Goal: Complete application form: Complete application form

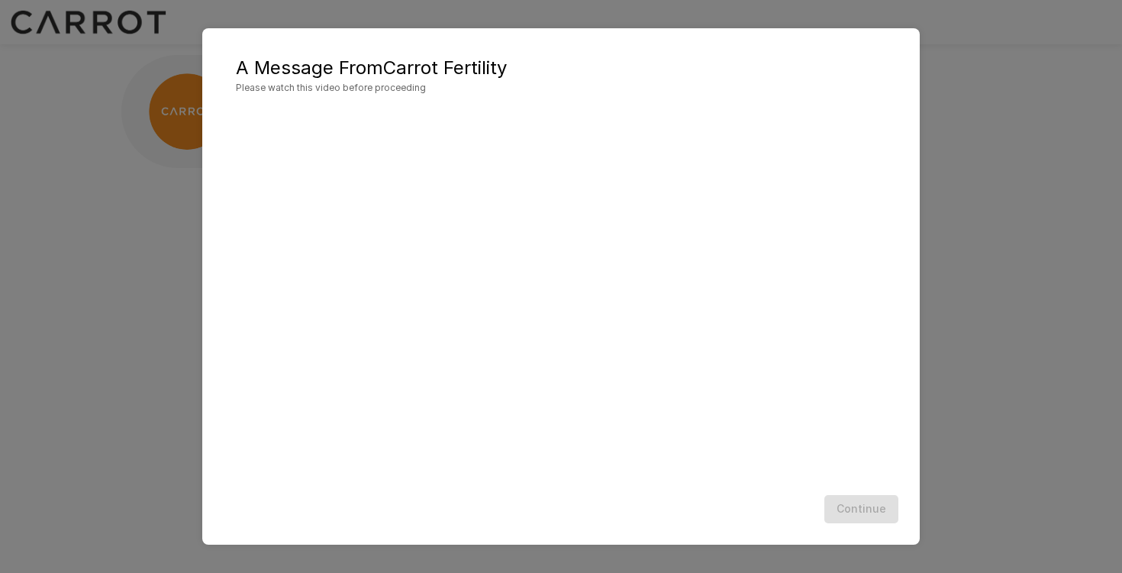
scroll to position [1, 0]
click at [852, 499] on button "Continue" at bounding box center [862, 509] width 74 height 28
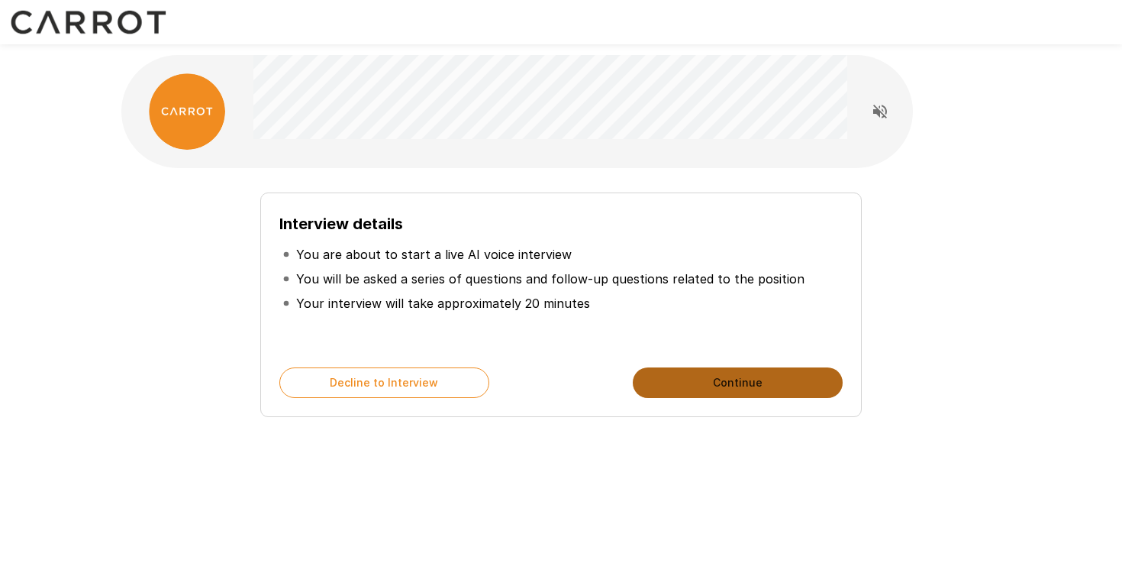
click at [781, 378] on button "Continue" at bounding box center [738, 382] width 210 height 31
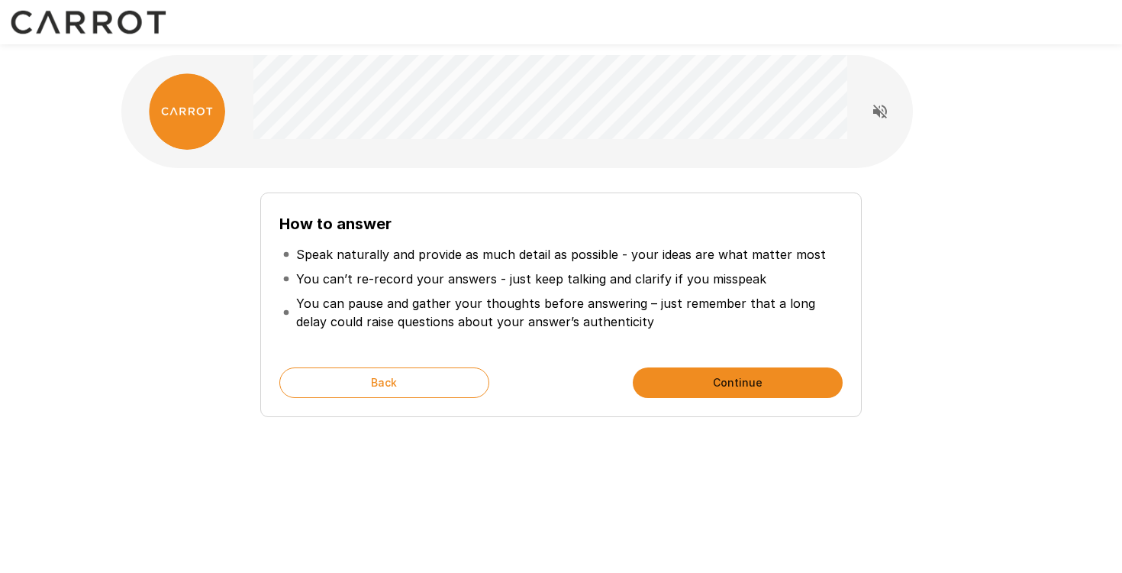
click at [781, 378] on button "Continue" at bounding box center [738, 382] width 210 height 31
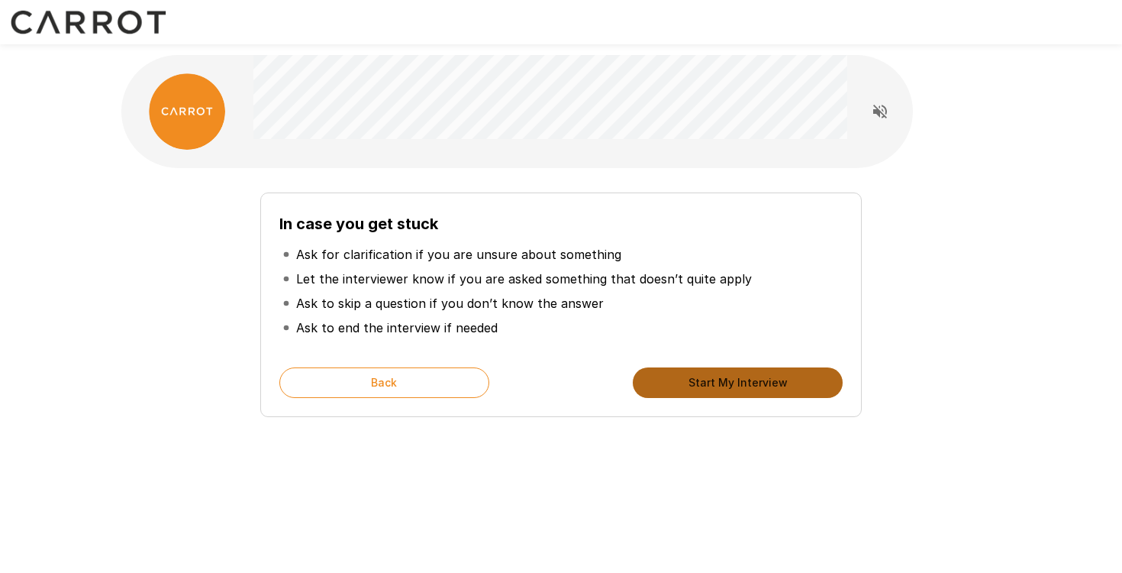
click at [781, 378] on button "Start My Interview" at bounding box center [738, 382] width 210 height 31
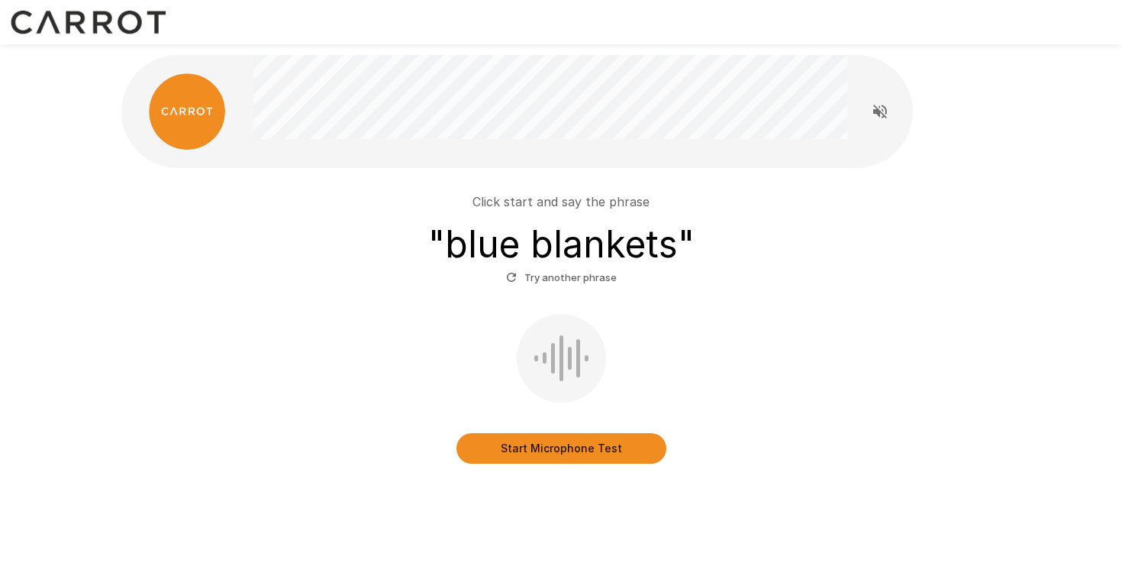
click at [558, 451] on button "Start Microphone Test" at bounding box center [562, 448] width 210 height 31
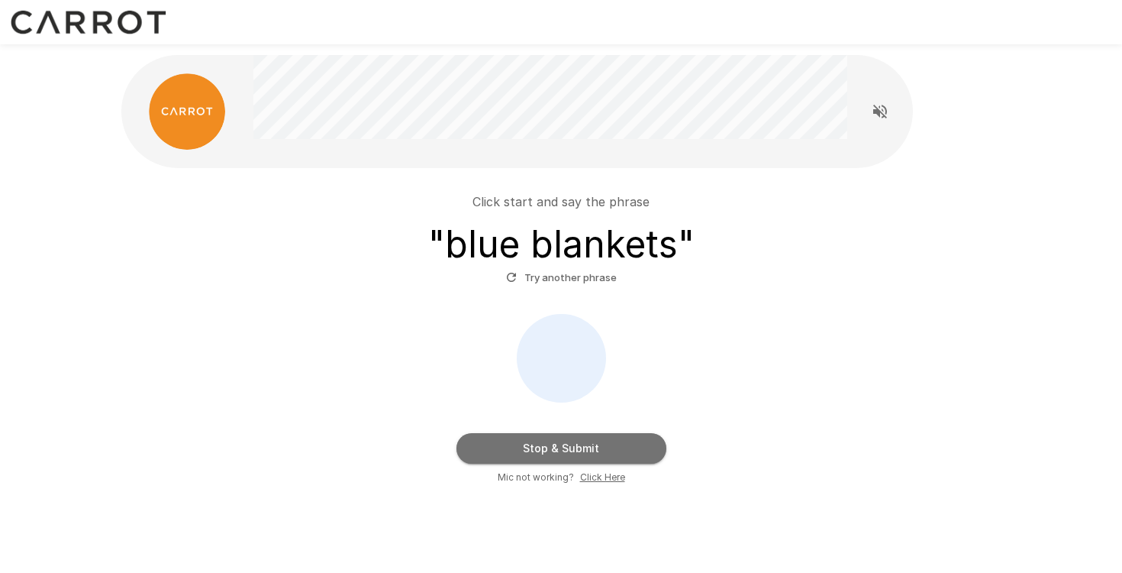
click at [558, 451] on button "Stop & Submit" at bounding box center [562, 448] width 210 height 31
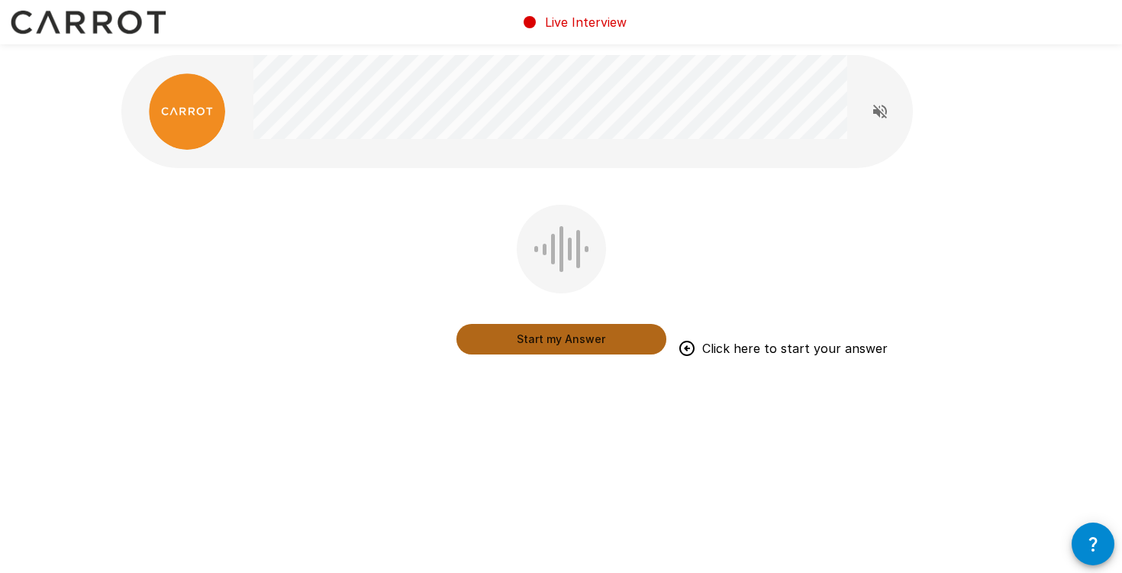
click at [612, 344] on button "Start my Answer" at bounding box center [562, 339] width 210 height 31
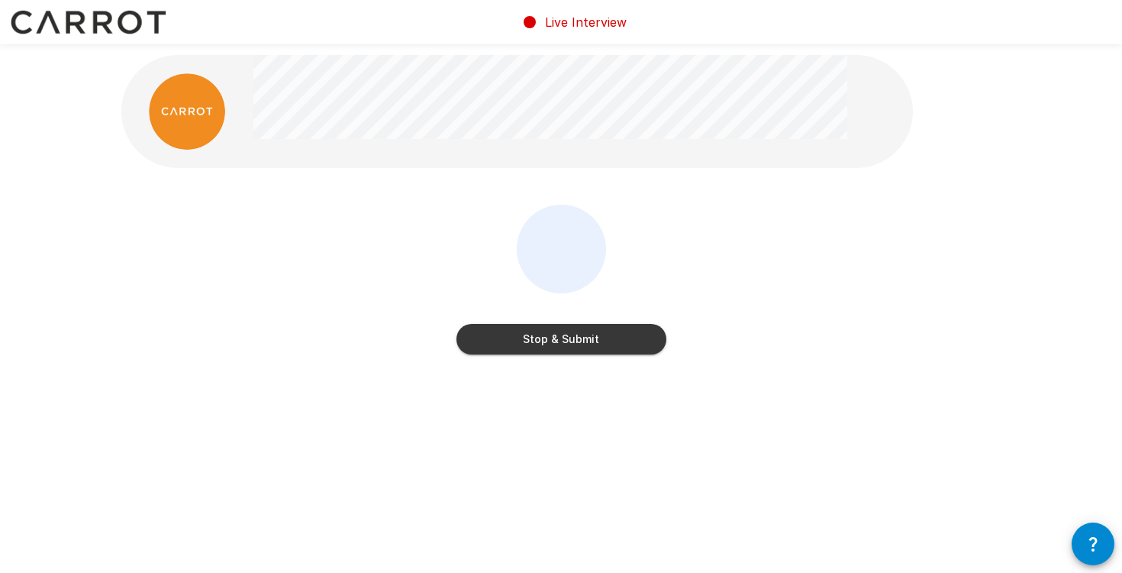
click at [612, 344] on button "Stop & Submit" at bounding box center [562, 339] width 210 height 31
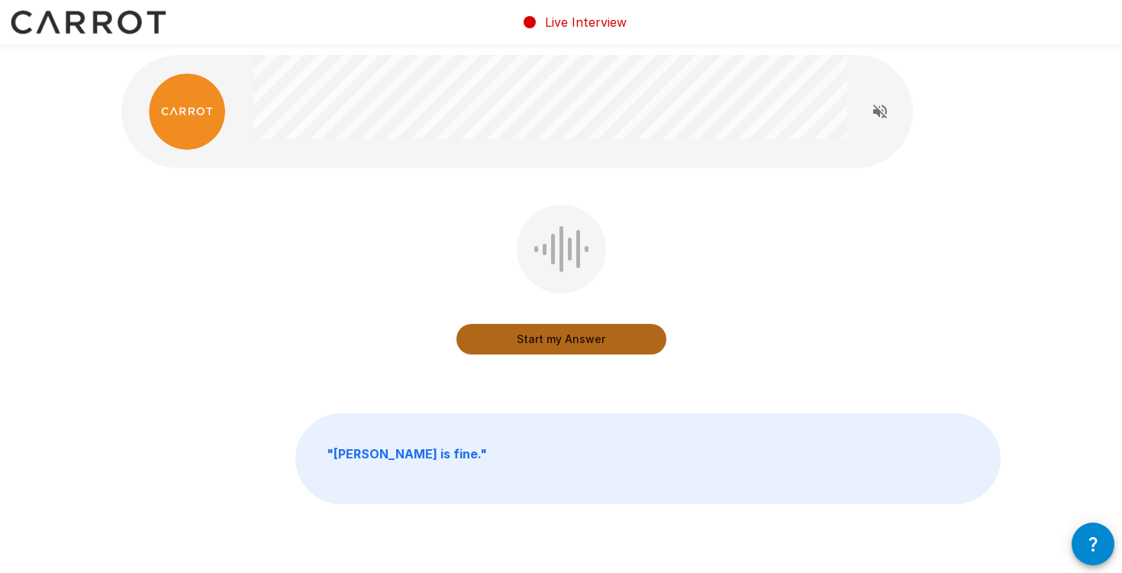
click at [612, 344] on button "Start my Answer" at bounding box center [562, 339] width 210 height 31
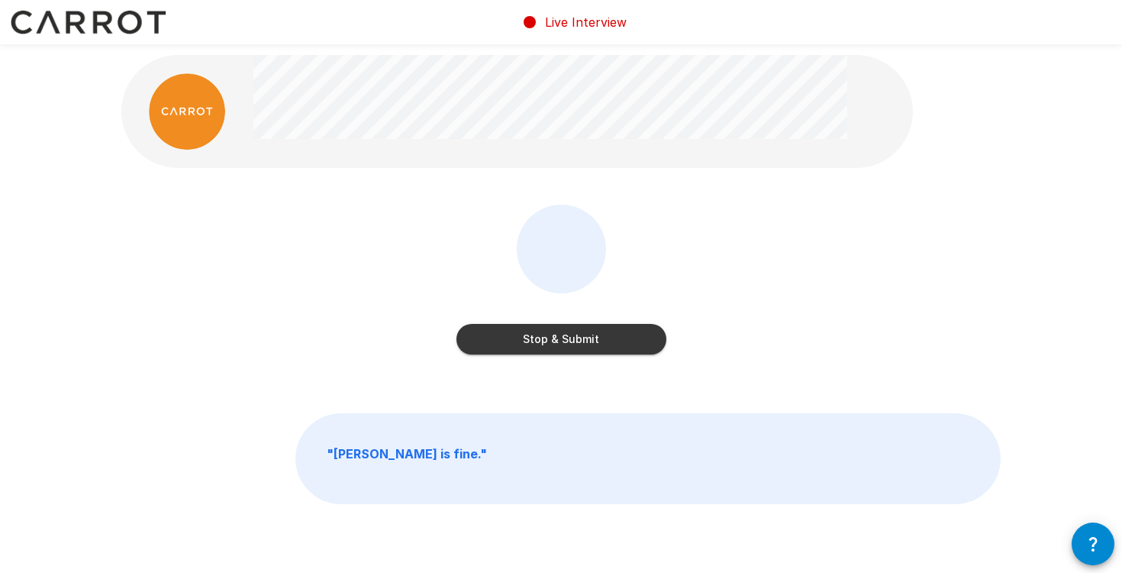
click at [612, 344] on button "Stop & Submit" at bounding box center [562, 339] width 210 height 31
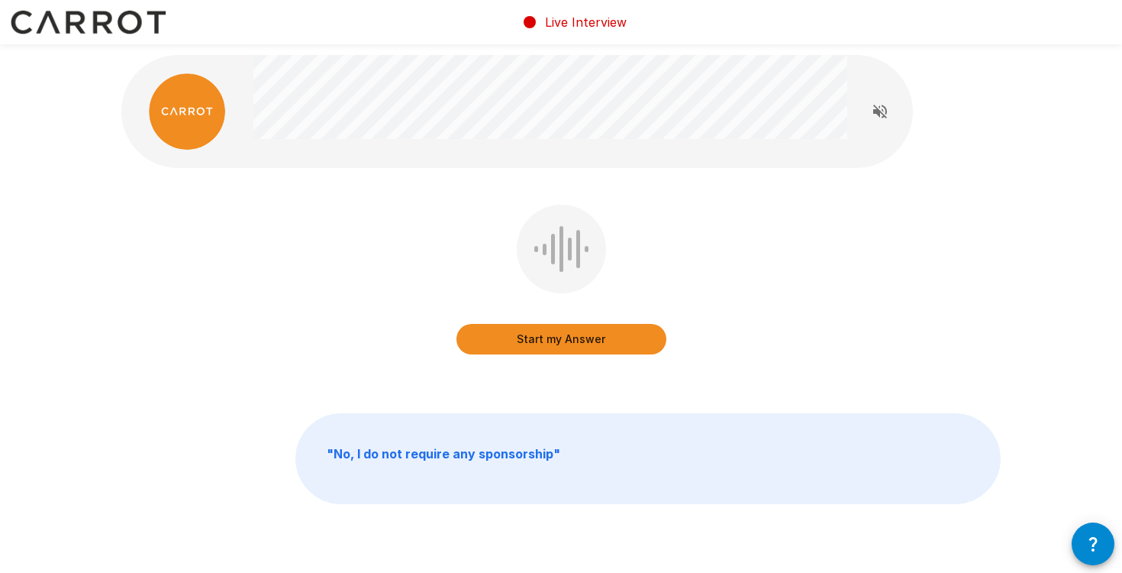
click at [613, 343] on button "Start my Answer" at bounding box center [562, 339] width 210 height 31
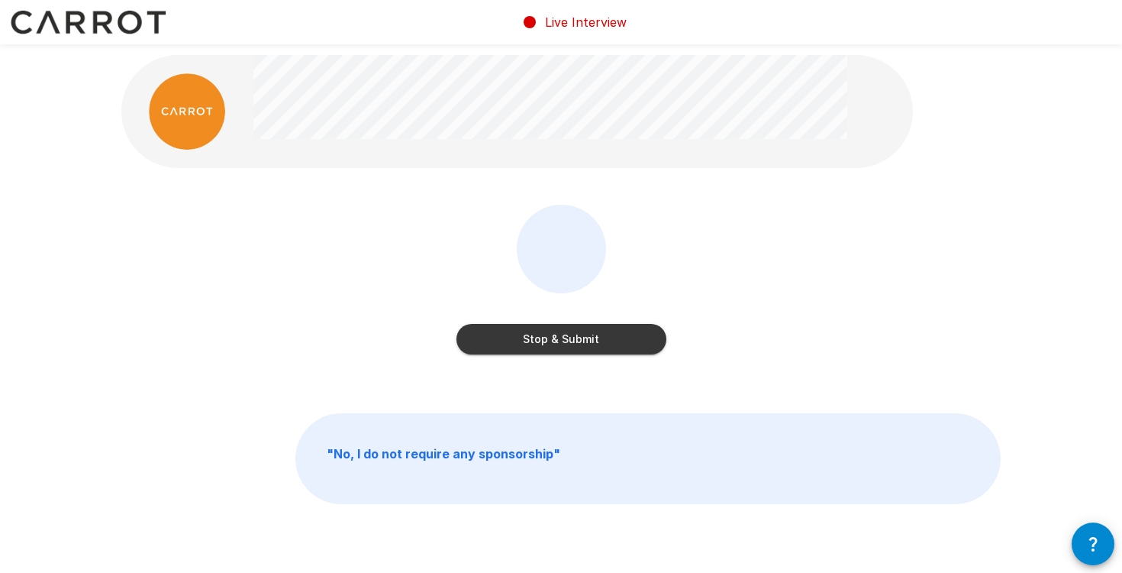
click at [613, 343] on button "Stop & Submit" at bounding box center [562, 339] width 210 height 31
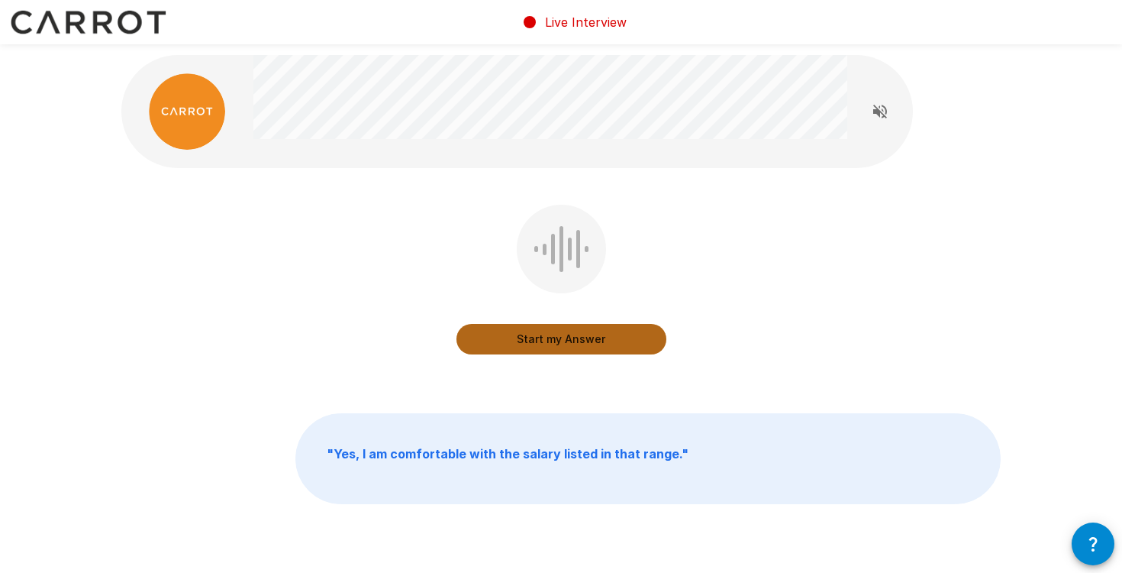
click at [613, 343] on button "Start my Answer" at bounding box center [562, 339] width 210 height 31
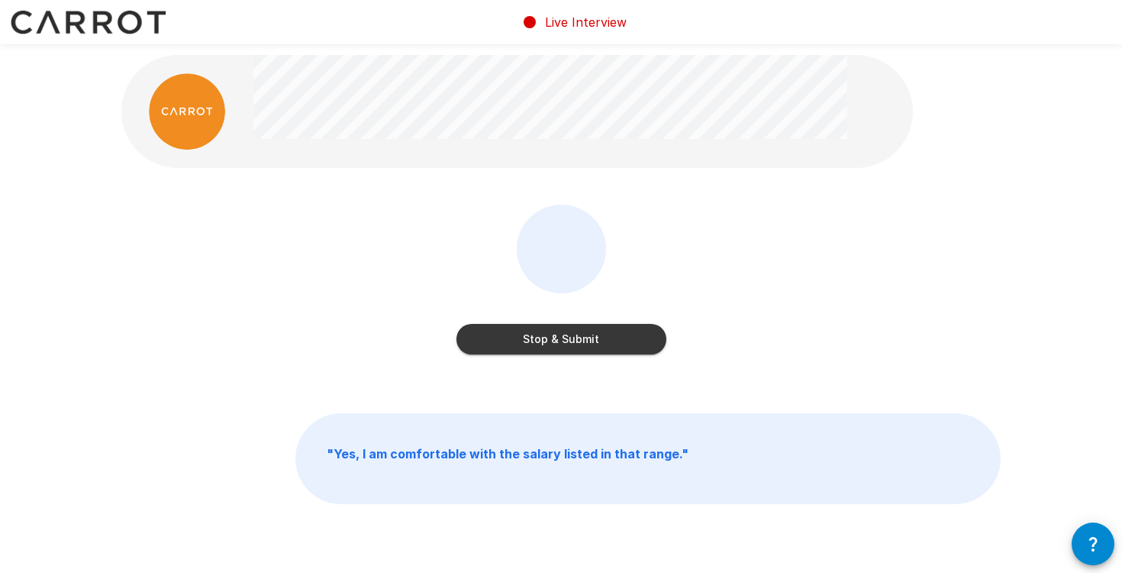
click at [613, 343] on button "Stop & Submit" at bounding box center [562, 339] width 210 height 31
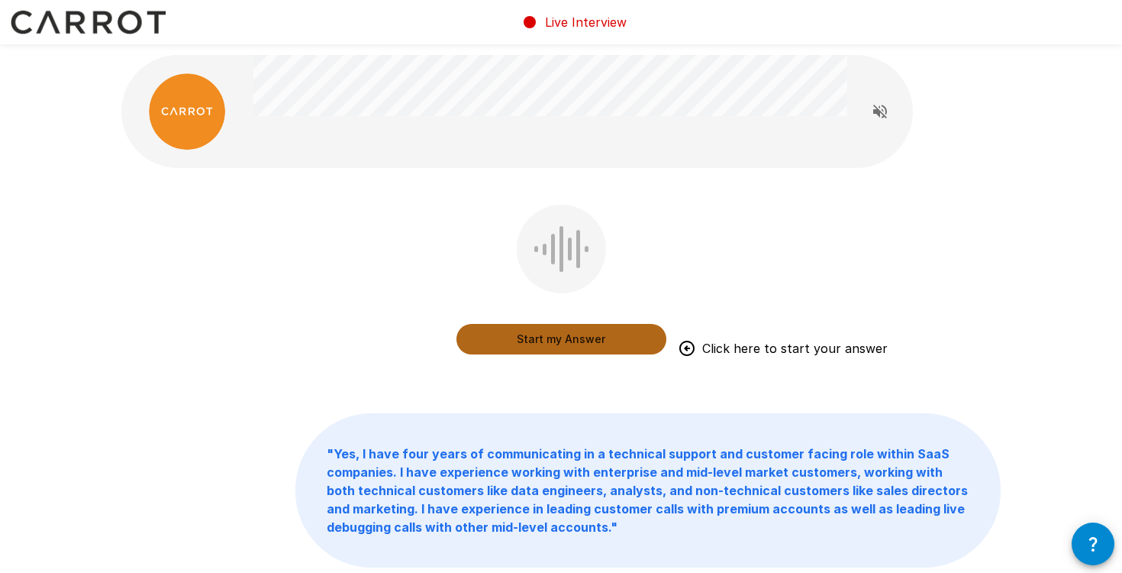
click at [599, 336] on button "Start my Answer" at bounding box center [562, 339] width 210 height 31
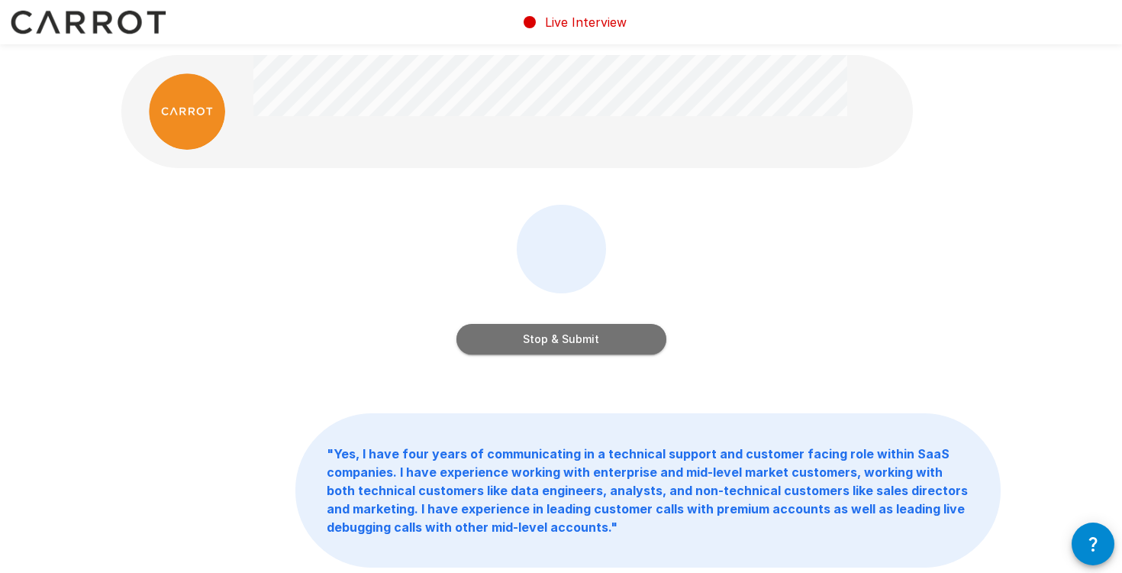
click at [599, 336] on button "Stop & Submit" at bounding box center [562, 339] width 210 height 31
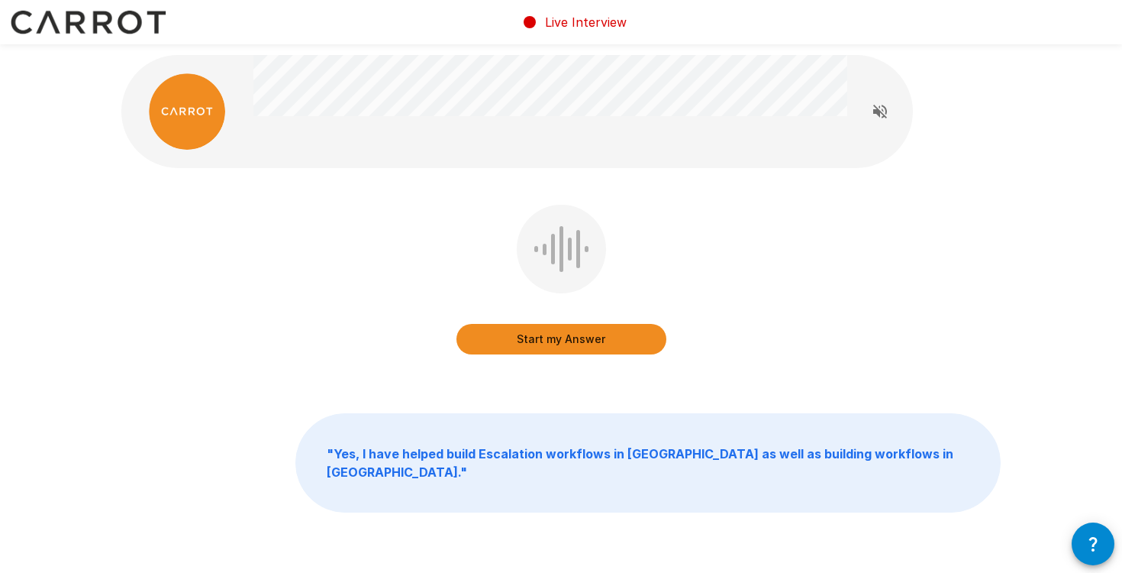
click at [599, 336] on button "Start my Answer" at bounding box center [562, 339] width 210 height 31
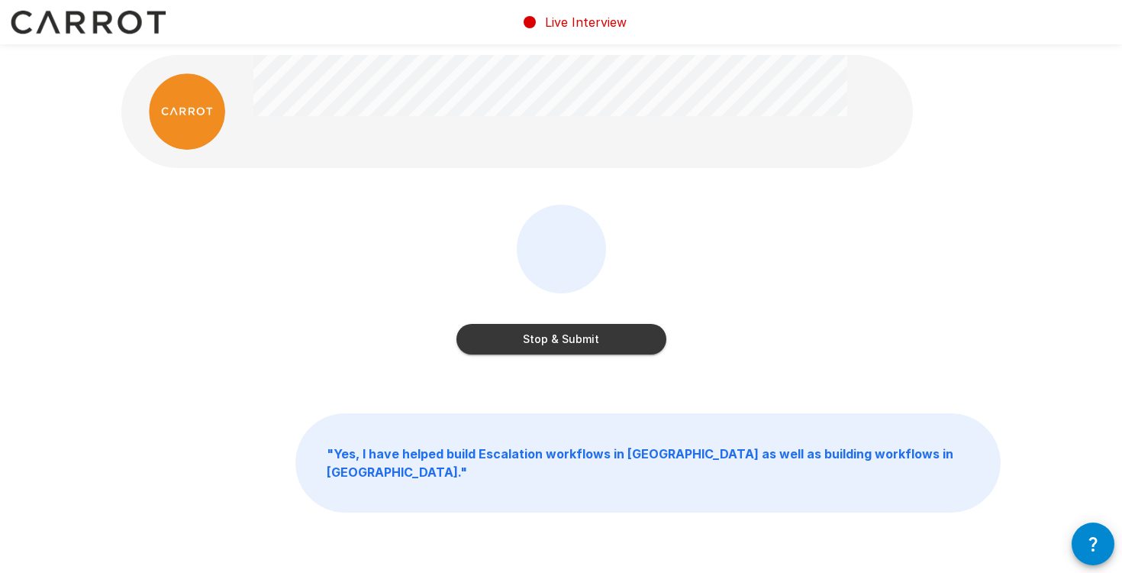
click at [599, 336] on button "Stop & Submit" at bounding box center [562, 339] width 210 height 31
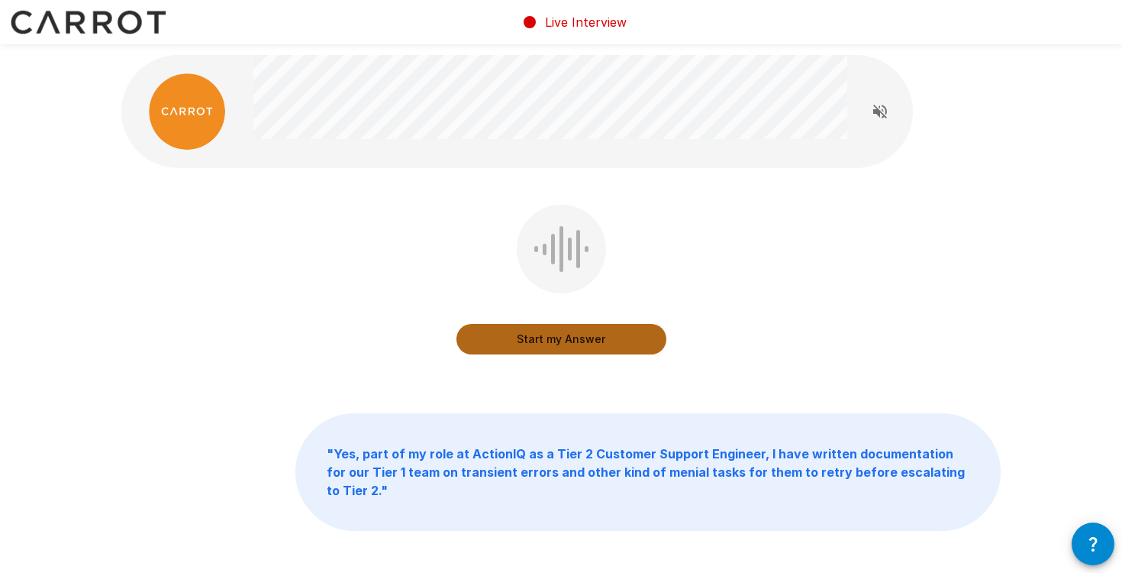
click at [599, 336] on button "Start my Answer" at bounding box center [562, 339] width 210 height 31
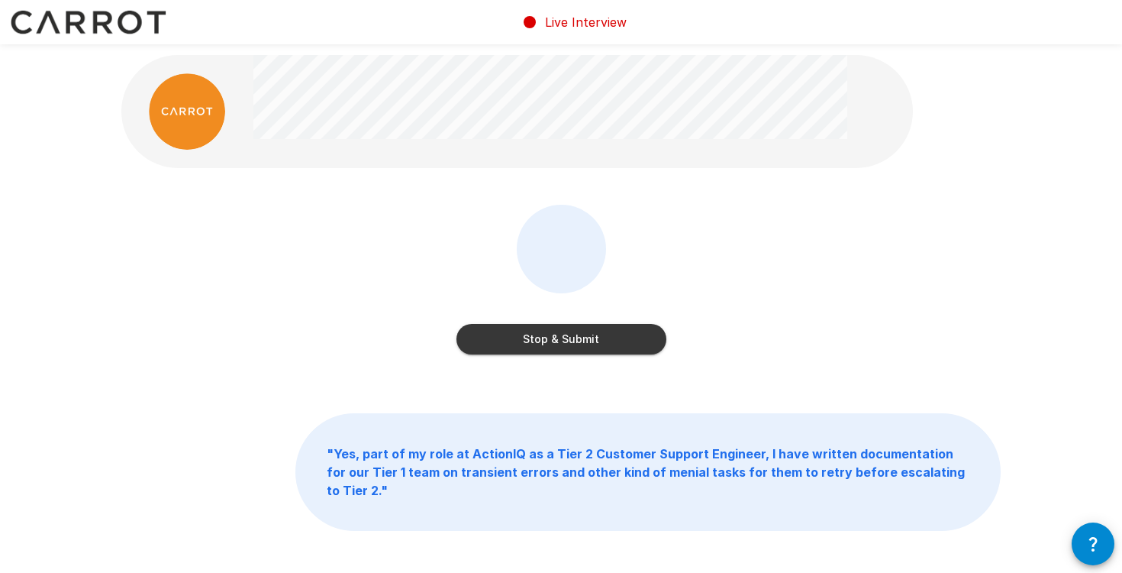
click at [599, 336] on button "Stop & Submit" at bounding box center [562, 339] width 210 height 31
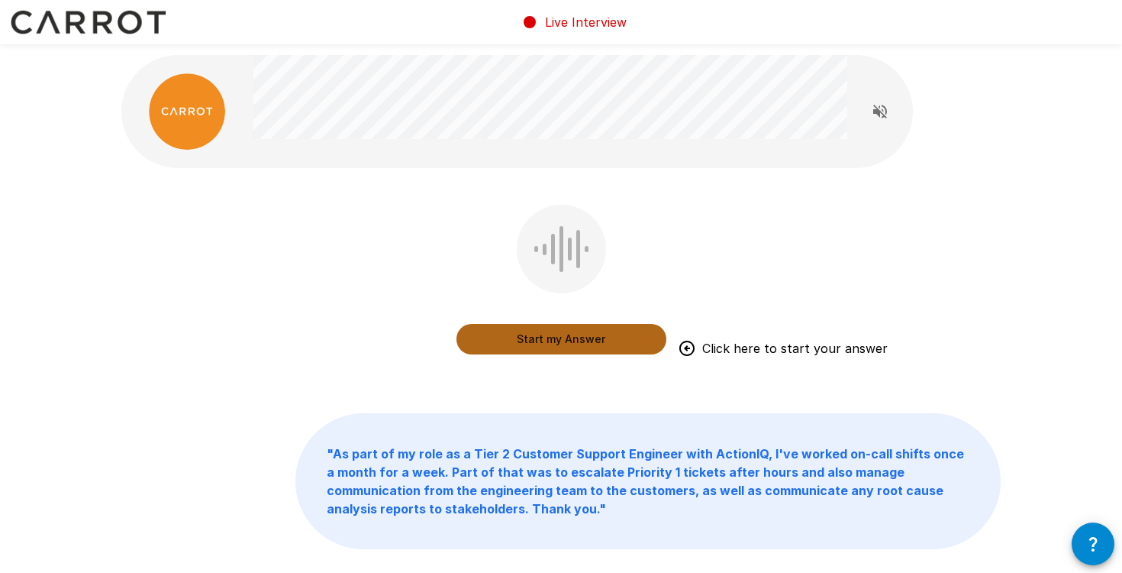
click at [599, 336] on button "Start my Answer" at bounding box center [562, 339] width 210 height 31
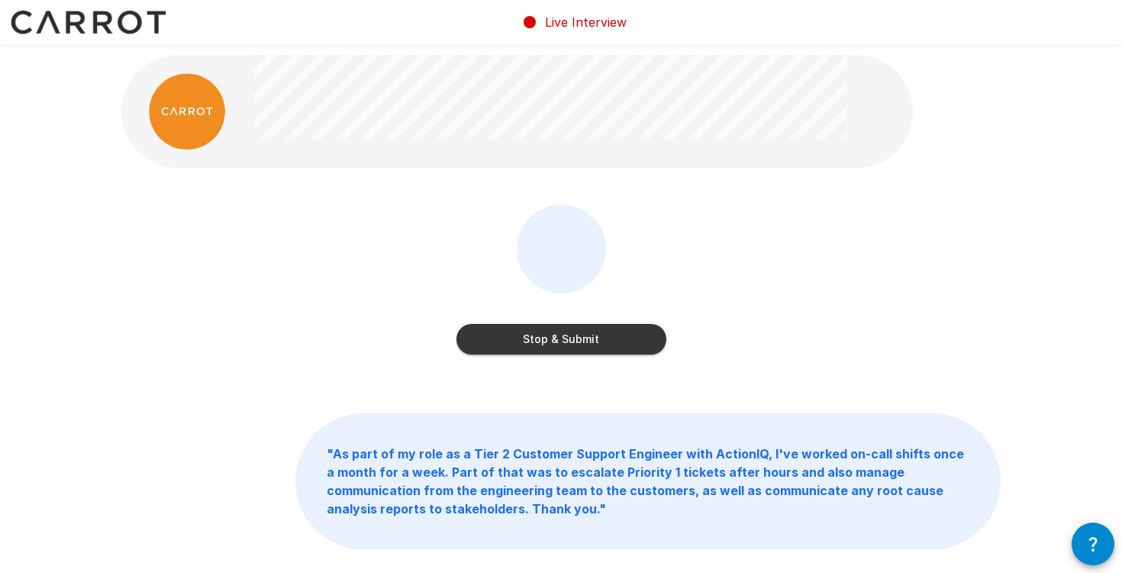
click at [599, 336] on button "Stop & Submit" at bounding box center [562, 339] width 210 height 31
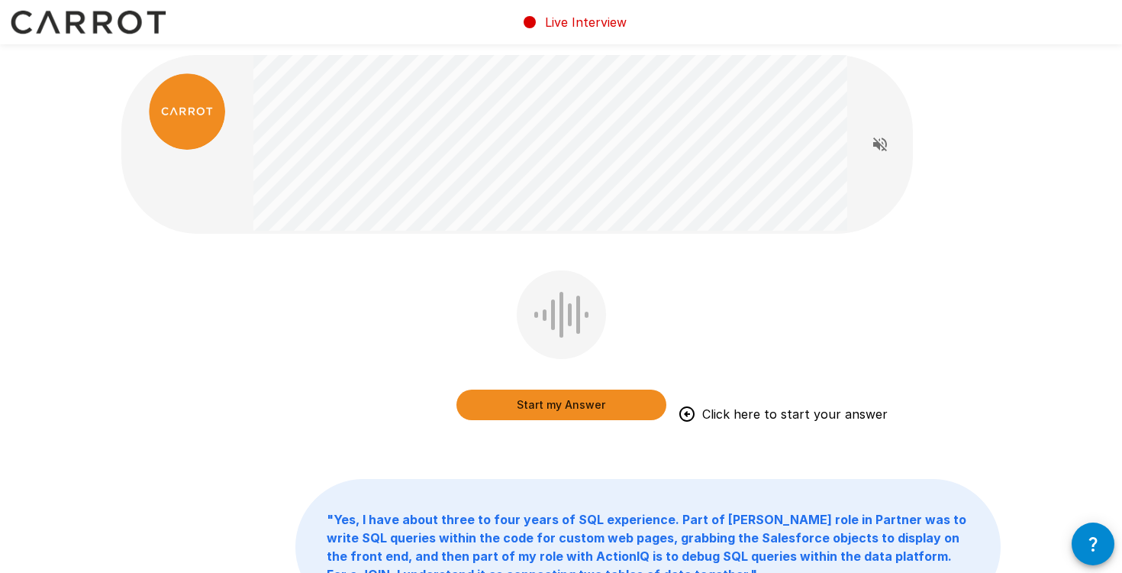
click at [599, 401] on button "Start my Answer" at bounding box center [562, 404] width 210 height 31
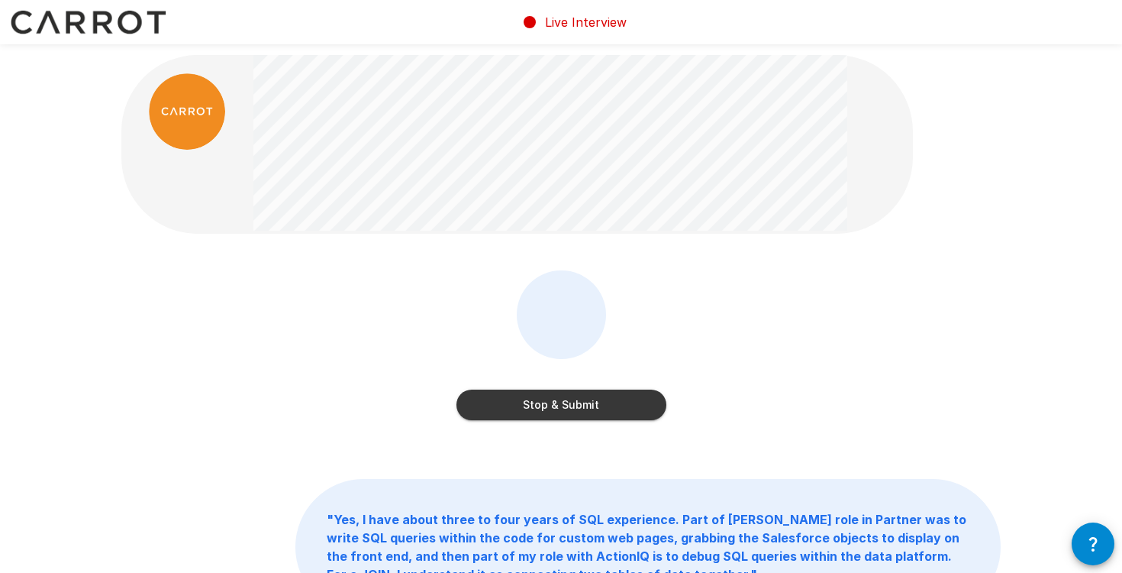
click at [599, 401] on button "Stop & Submit" at bounding box center [562, 404] width 210 height 31
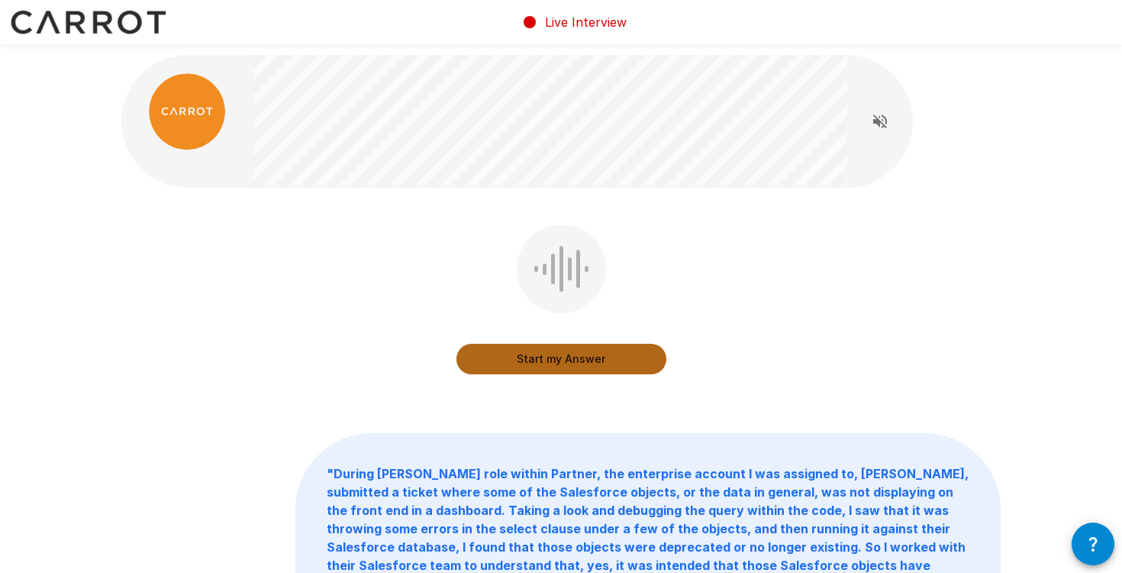
click at [602, 364] on button "Start my Answer" at bounding box center [562, 359] width 210 height 31
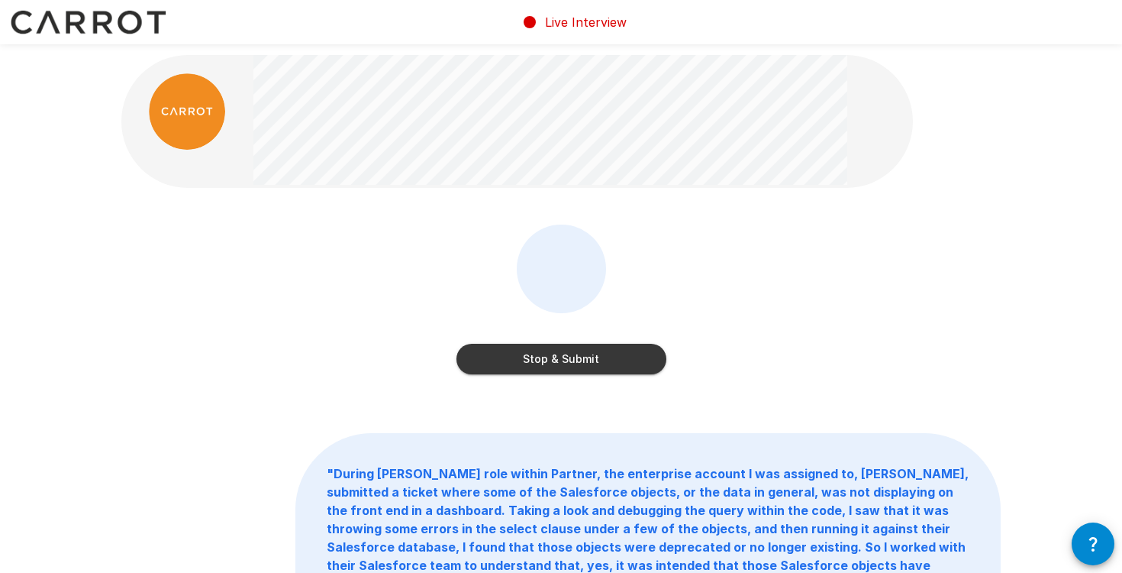
click at [602, 364] on button "Stop & Submit" at bounding box center [562, 359] width 210 height 31
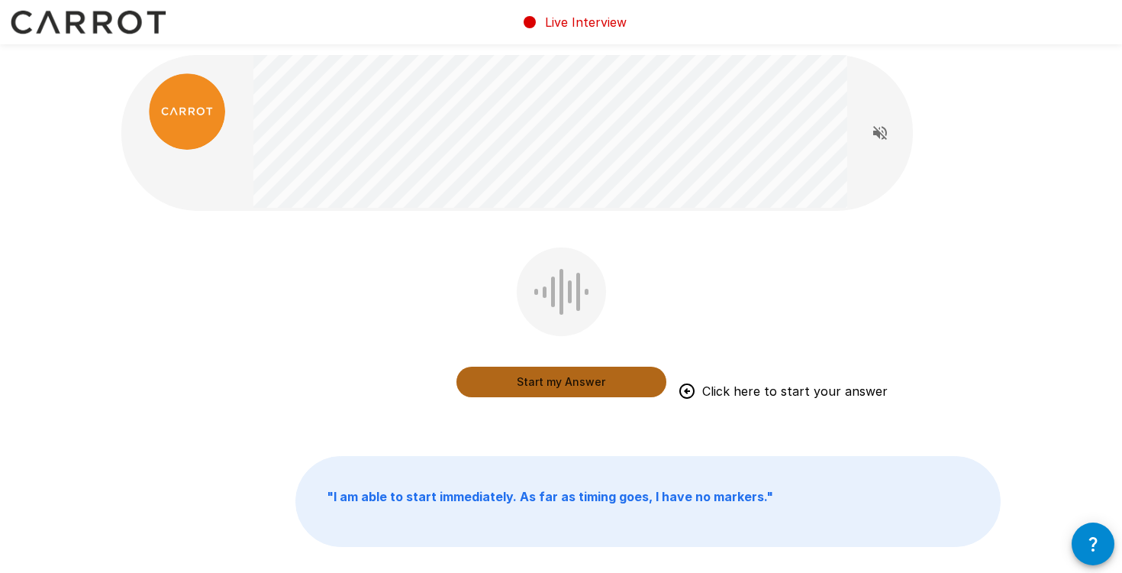
click at [603, 374] on button "Start my Answer" at bounding box center [562, 382] width 210 height 31
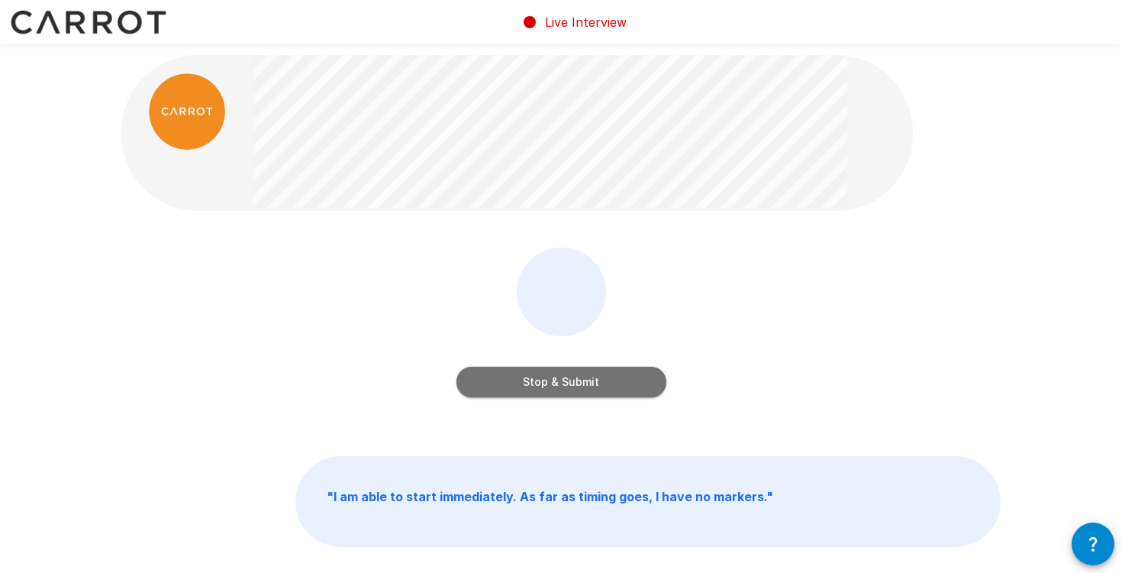
click at [603, 374] on button "Stop & Submit" at bounding box center [562, 382] width 210 height 31
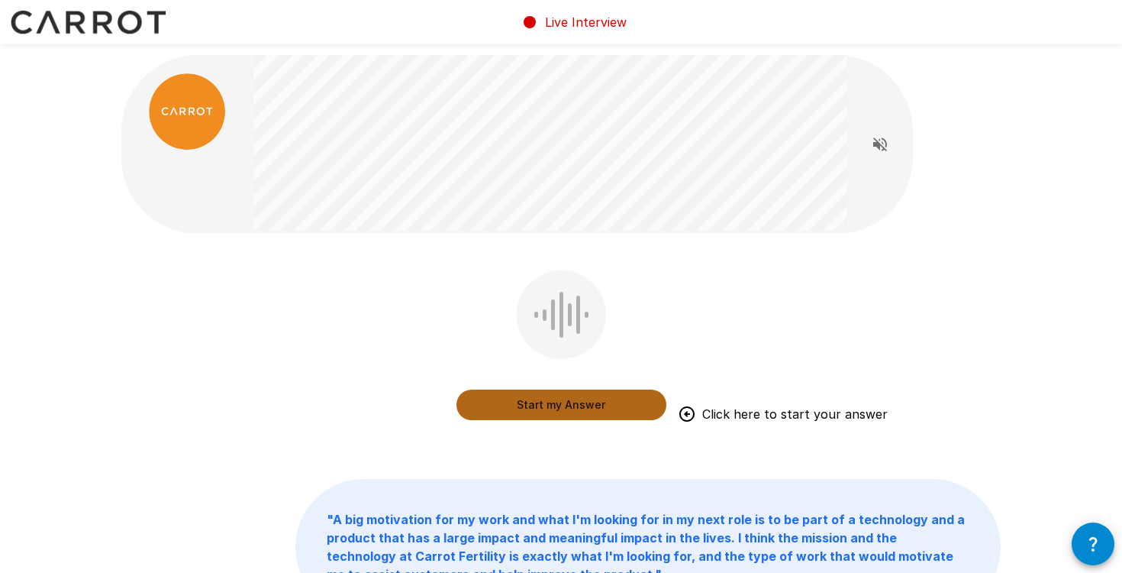
click at [542, 409] on button "Start my Answer" at bounding box center [562, 404] width 210 height 31
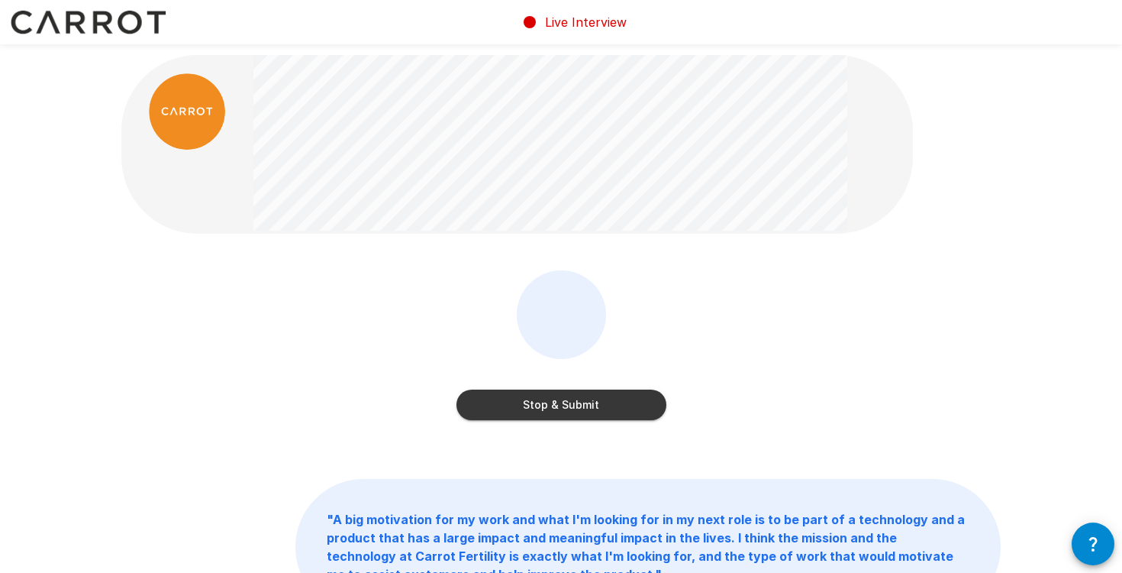
click at [542, 409] on button "Stop & Submit" at bounding box center [562, 404] width 210 height 31
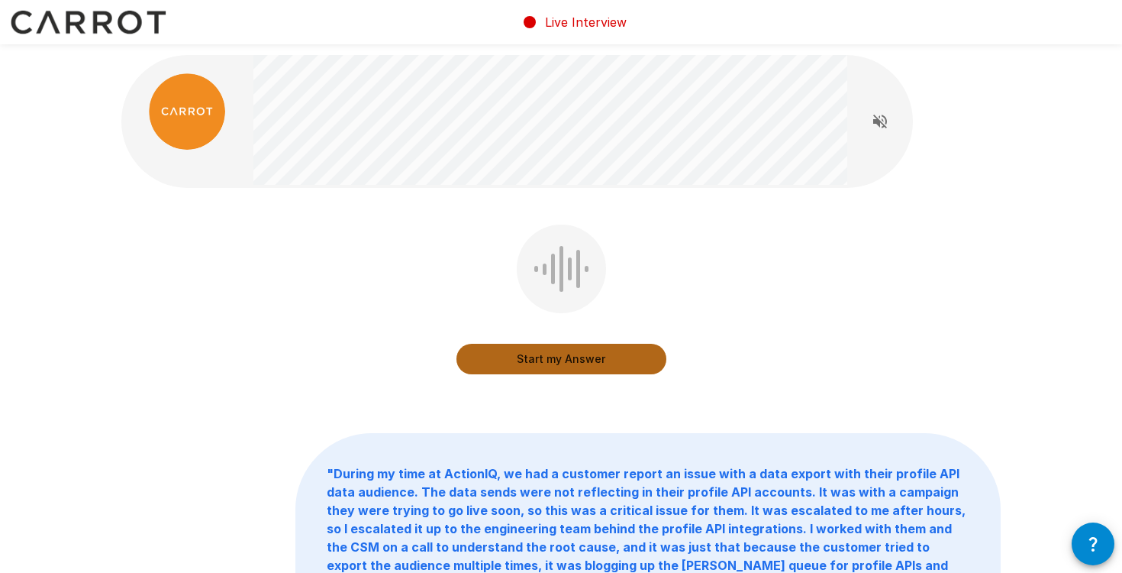
click at [554, 365] on button "Start my Answer" at bounding box center [562, 359] width 210 height 31
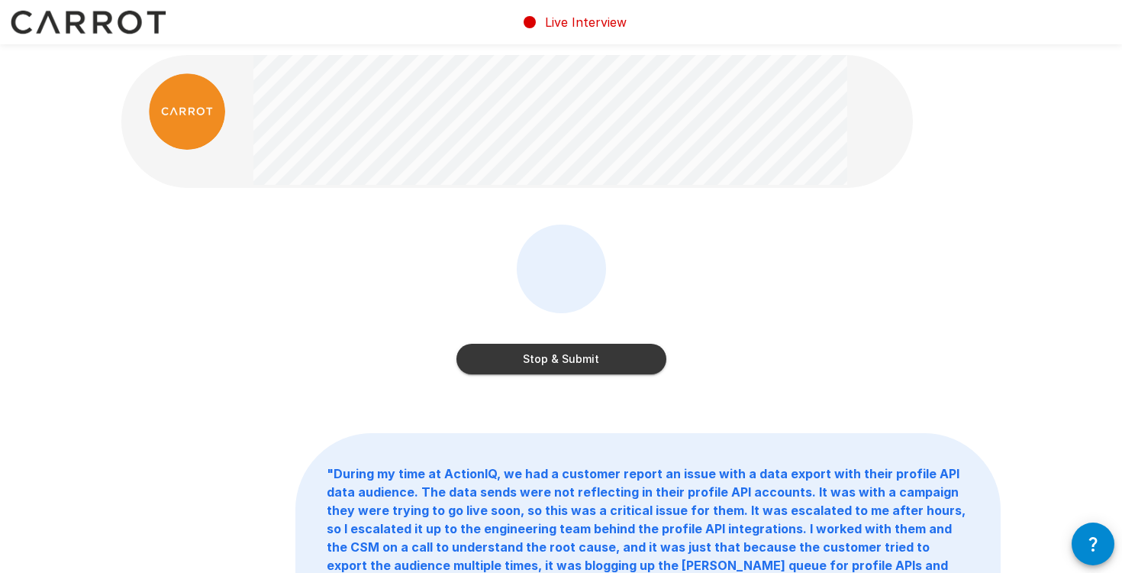
click at [554, 365] on button "Stop & Submit" at bounding box center [562, 359] width 210 height 31
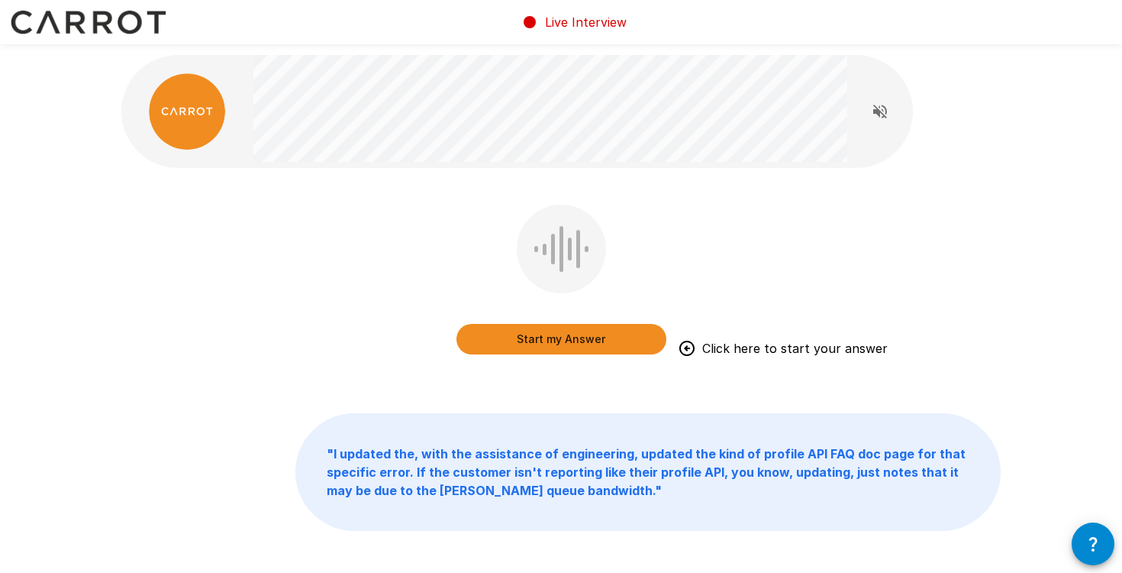
click at [563, 347] on button "Start my Answer" at bounding box center [562, 339] width 210 height 31
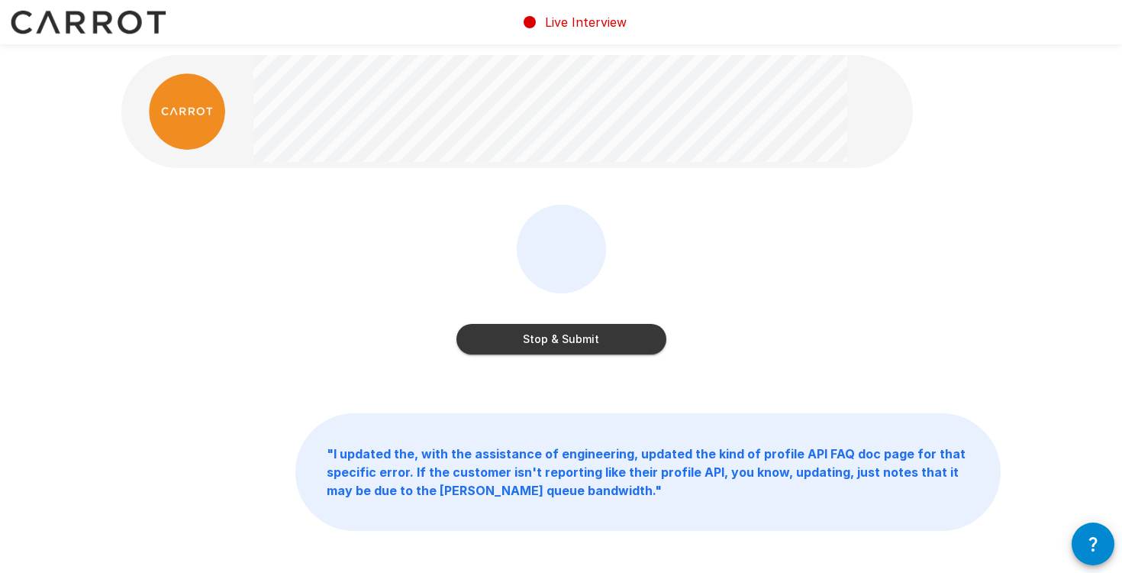
click at [565, 345] on button "Stop & Submit" at bounding box center [562, 339] width 210 height 31
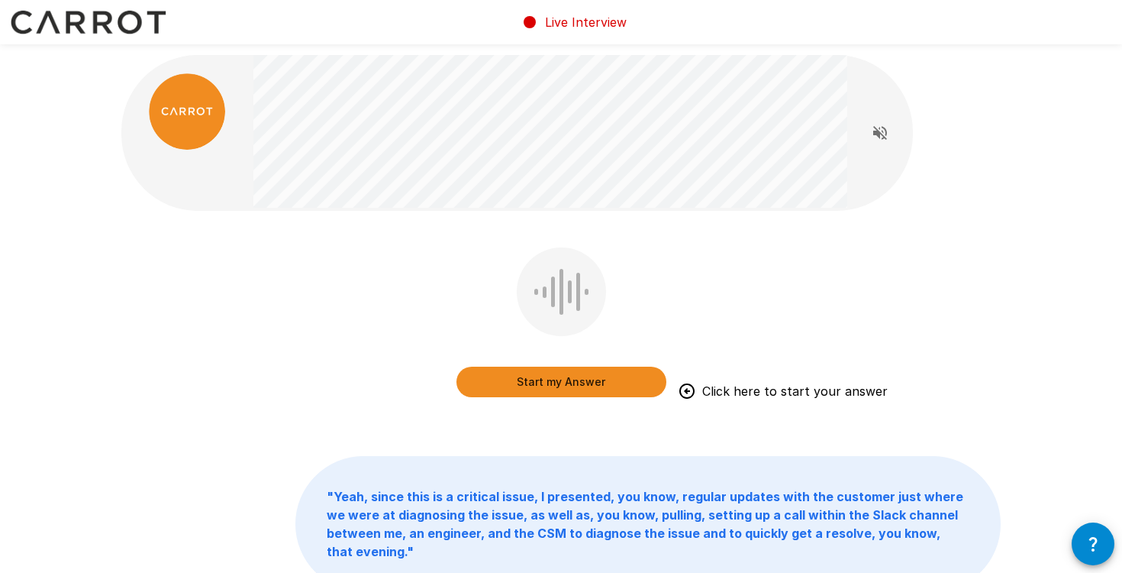
click at [567, 373] on button "Start my Answer" at bounding box center [562, 382] width 210 height 31
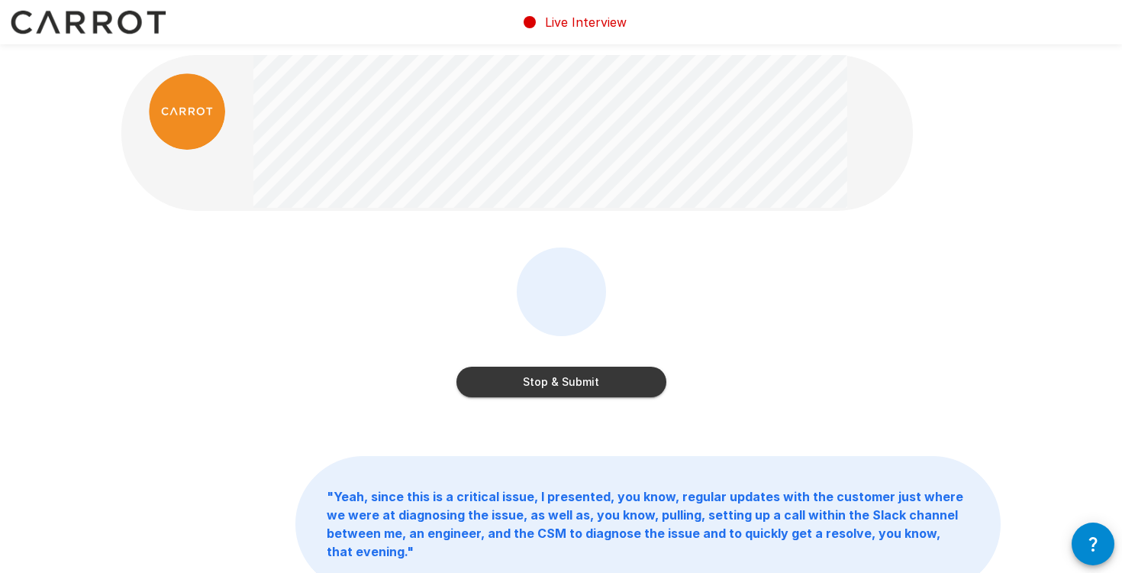
click at [630, 387] on button "Stop & Submit" at bounding box center [562, 382] width 210 height 31
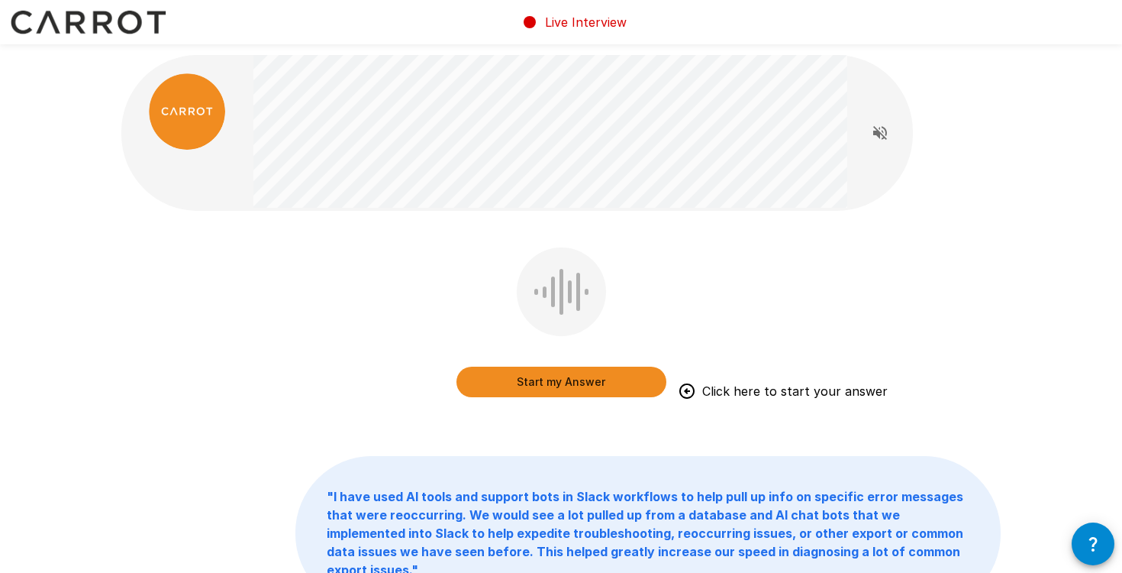
click at [612, 375] on button "Start my Answer" at bounding box center [562, 382] width 210 height 31
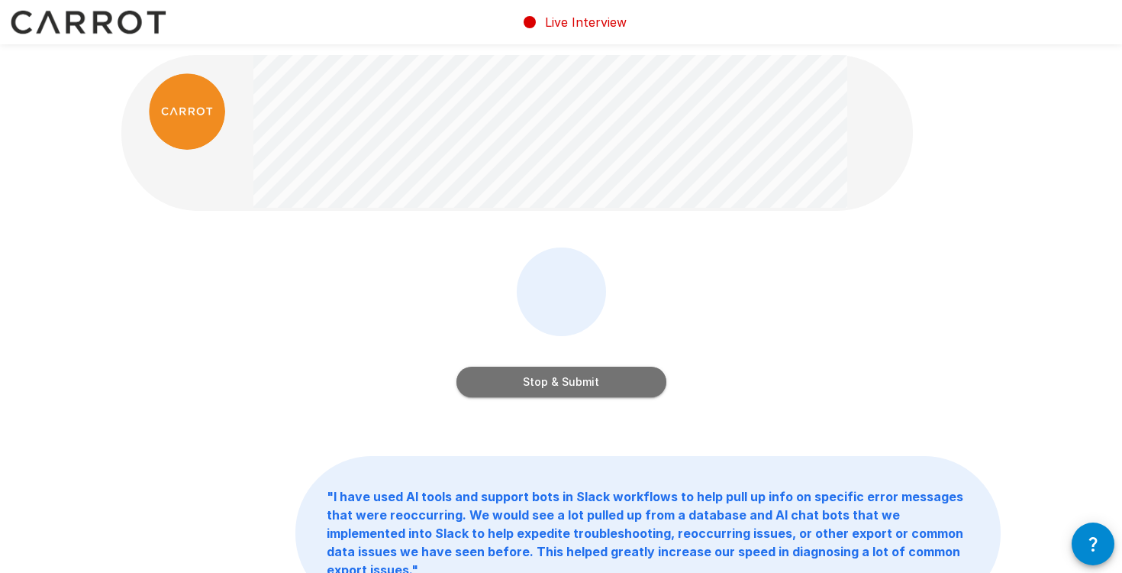
click at [612, 375] on button "Stop & Submit" at bounding box center [562, 382] width 210 height 31
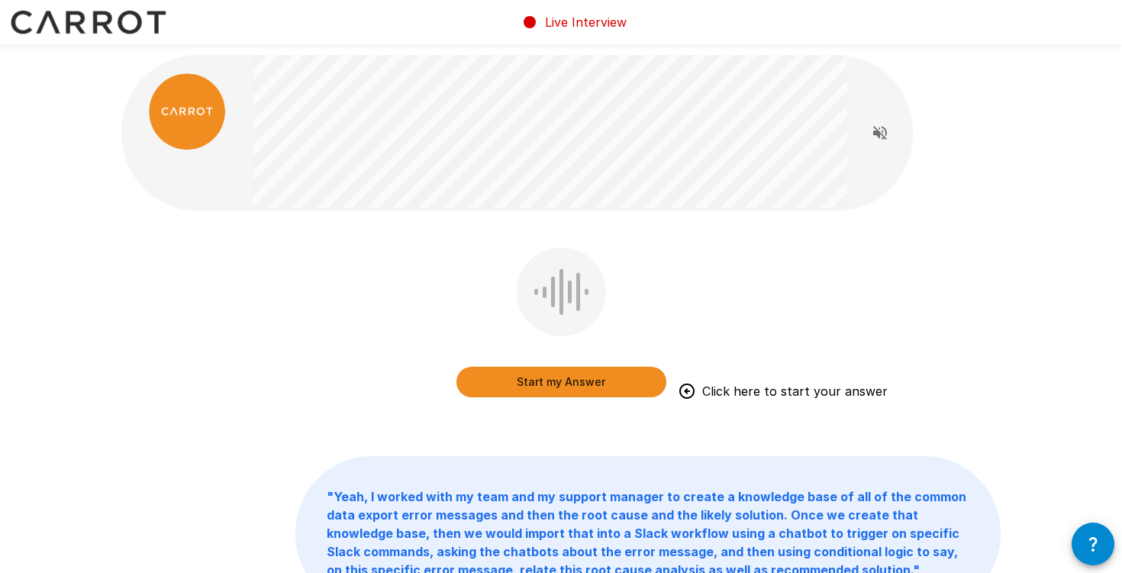
click at [612, 375] on button "Start my Answer" at bounding box center [562, 382] width 210 height 31
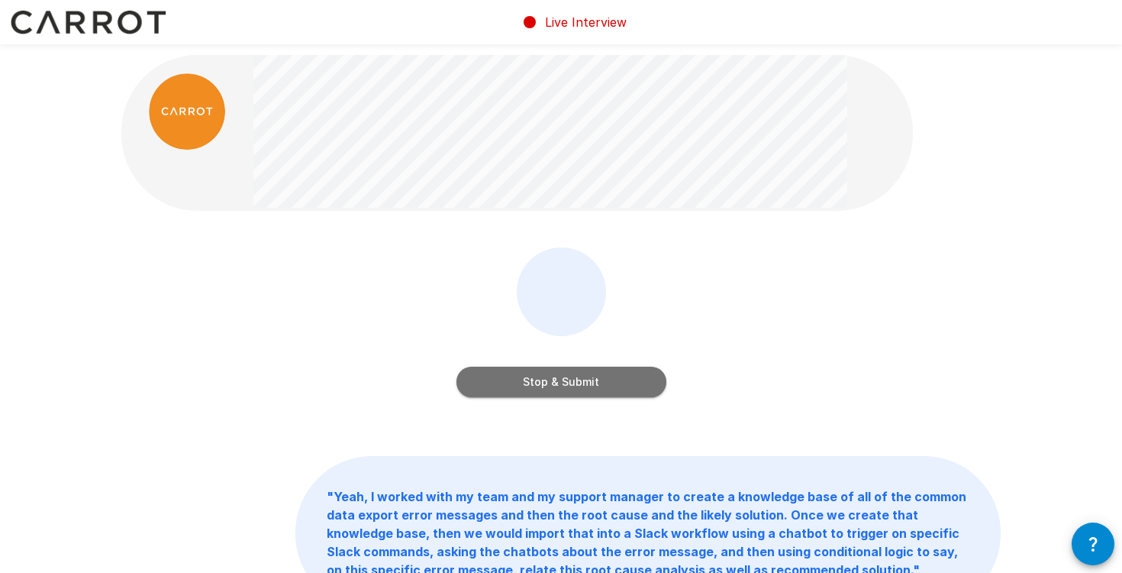
click at [612, 376] on button "Stop & Submit" at bounding box center [562, 382] width 210 height 31
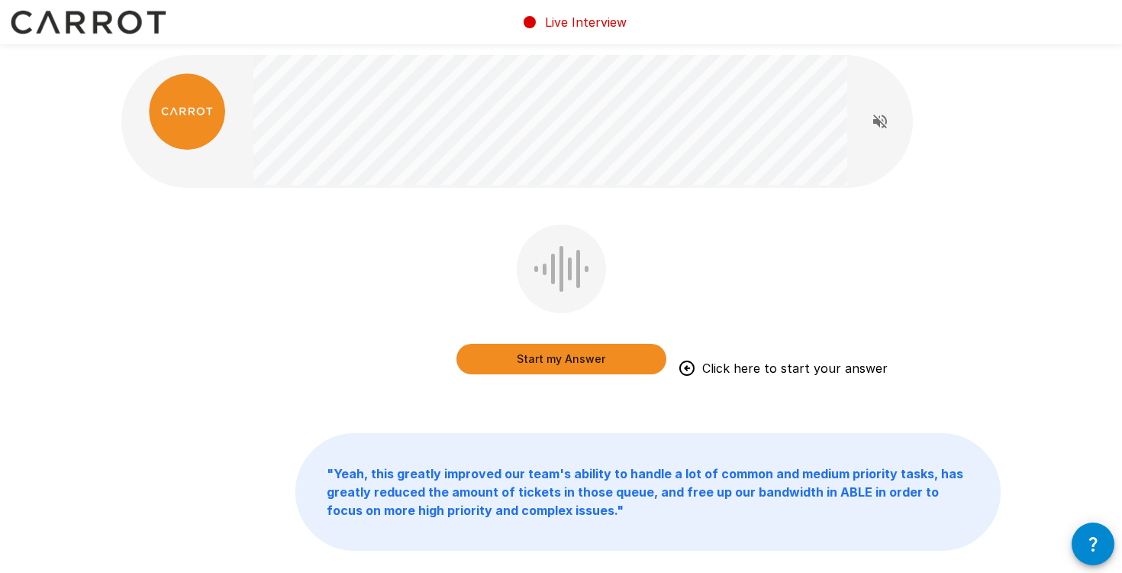
click at [609, 354] on button "Start my Answer" at bounding box center [562, 359] width 210 height 31
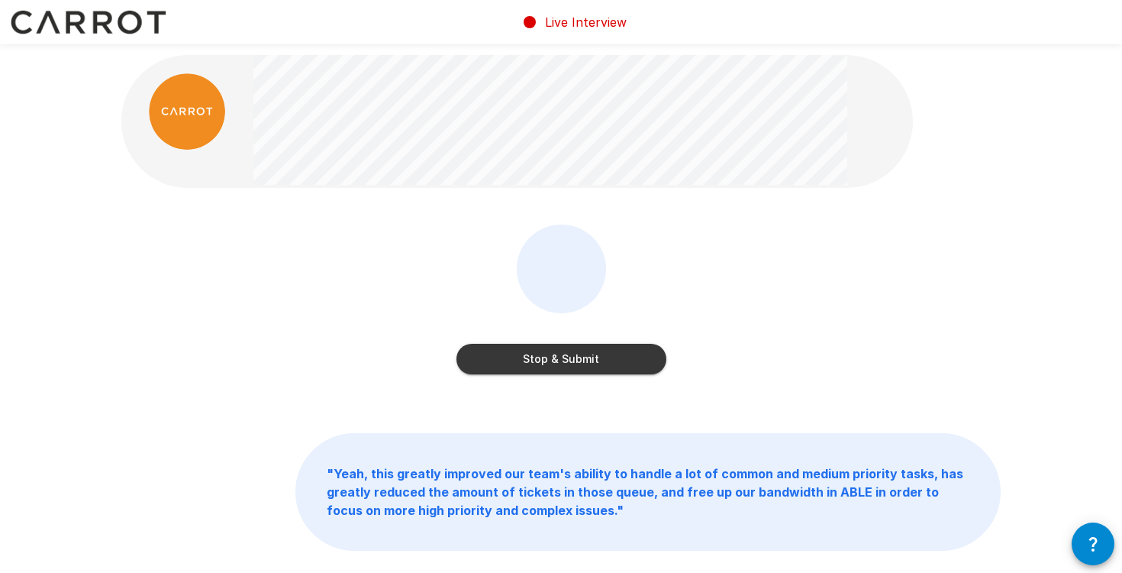
click at [609, 354] on button "Stop & Submit" at bounding box center [562, 359] width 210 height 31
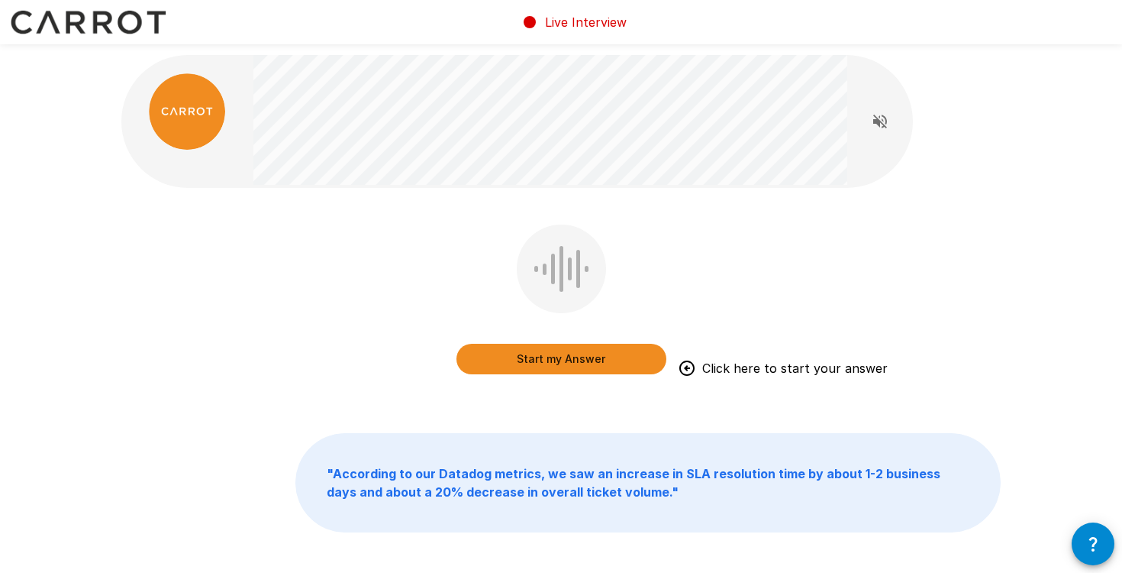
click at [623, 365] on button "Start my Answer" at bounding box center [562, 359] width 210 height 31
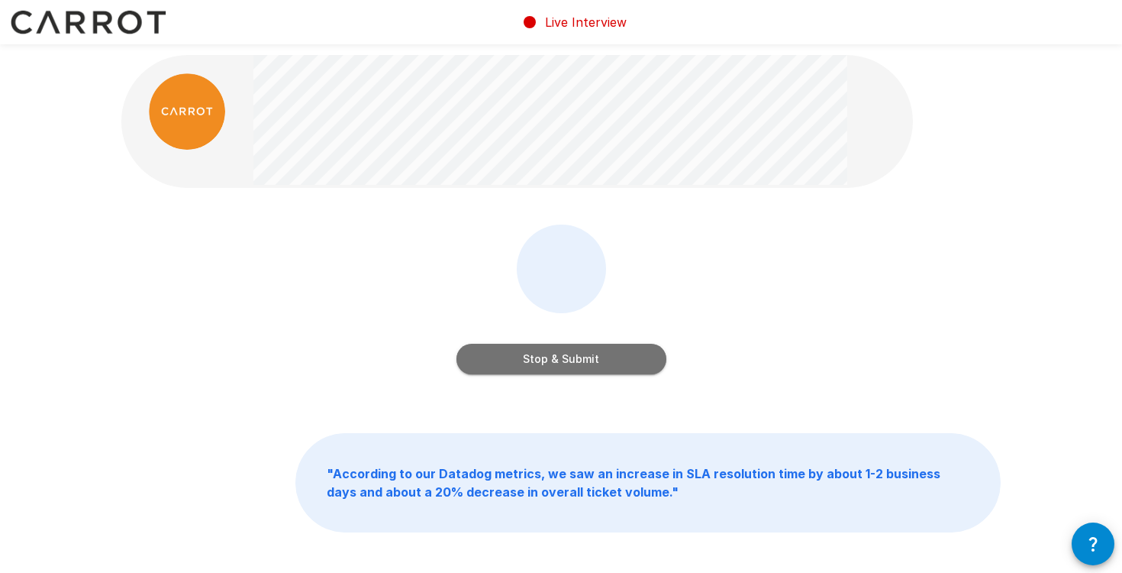
click at [623, 365] on button "Stop & Submit" at bounding box center [562, 359] width 210 height 31
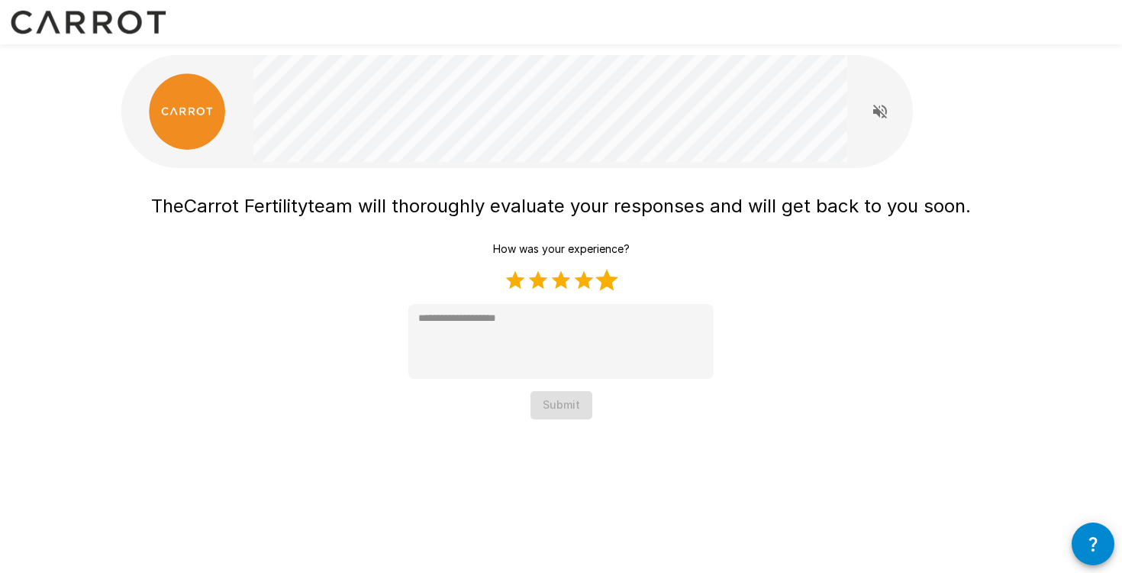
click at [603, 286] on label "5 Stars" at bounding box center [607, 280] width 23 height 23
type textarea "*"
click at [570, 404] on button "Submit" at bounding box center [562, 405] width 62 height 28
